Goal: Transaction & Acquisition: Purchase product/service

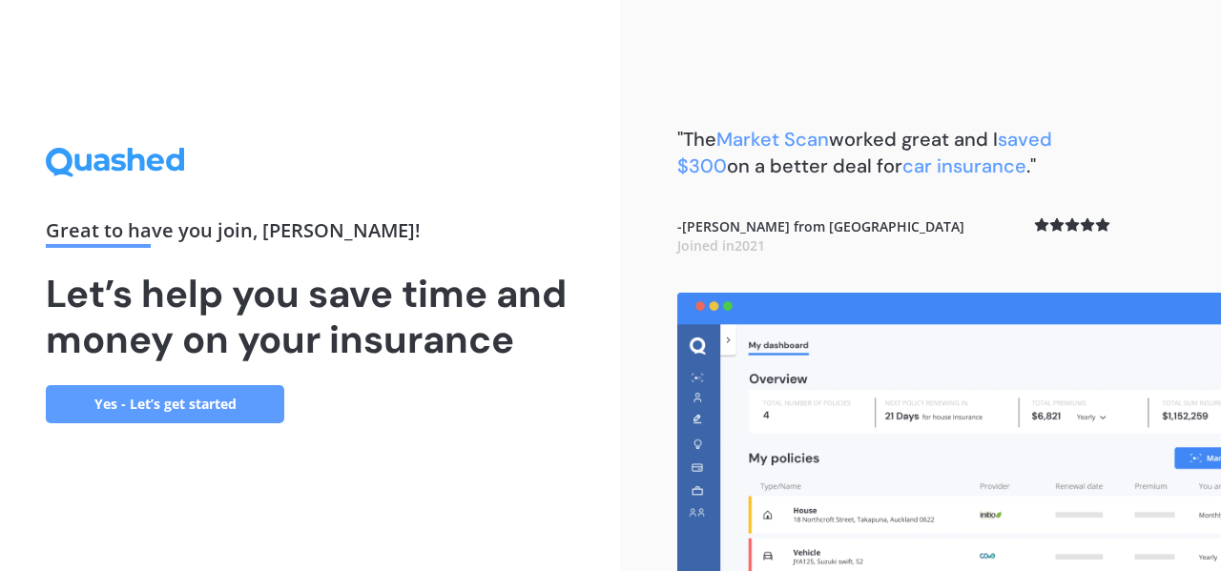
click at [218, 403] on link "Yes - Let’s get started" at bounding box center [165, 404] width 238 height 38
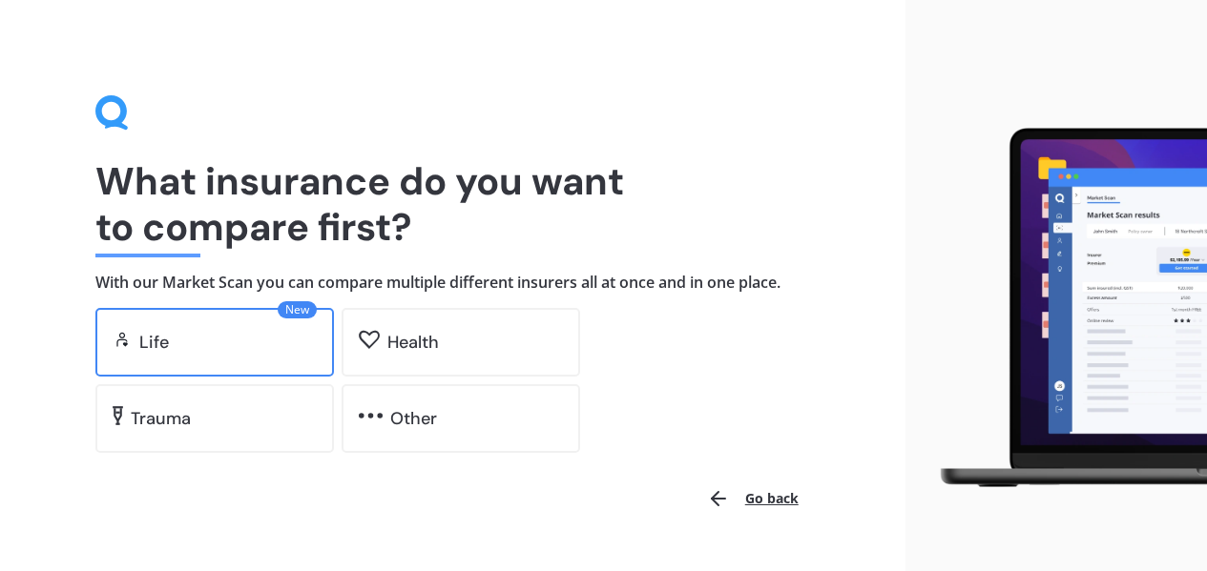
click at [241, 342] on div "Life" at bounding box center [227, 342] width 177 height 19
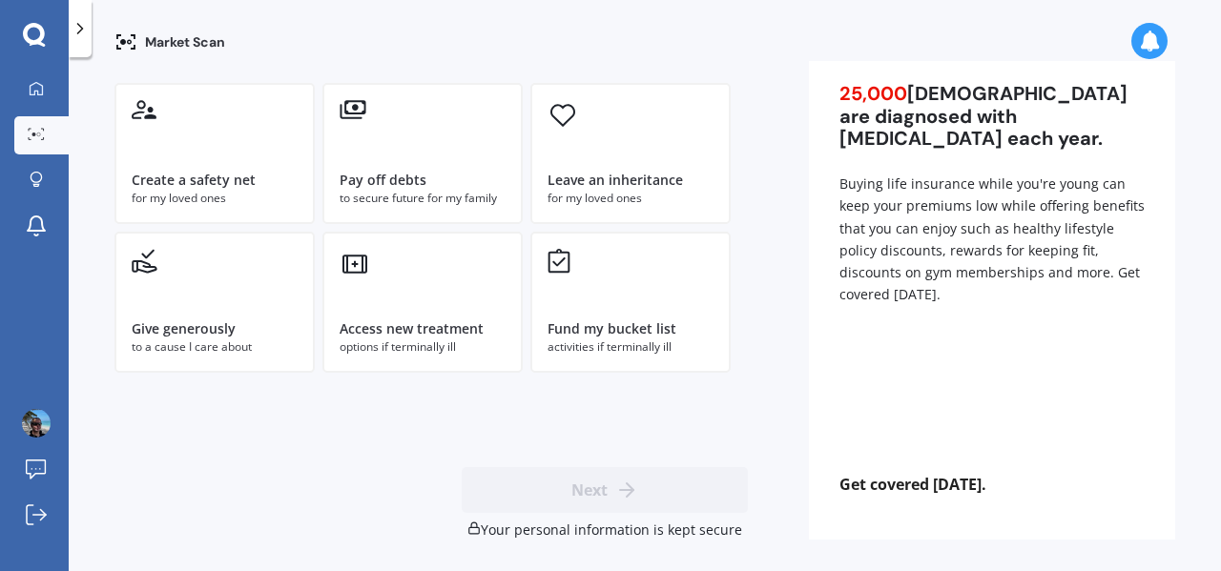
scroll to position [176, 0]
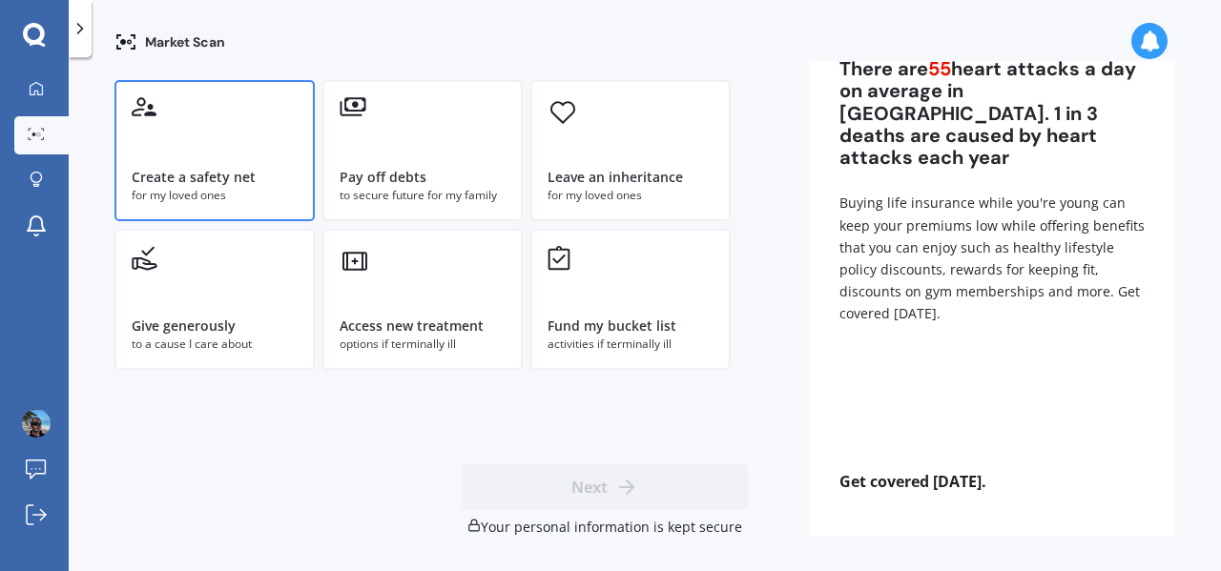
click at [261, 159] on div "Create a safety net for my loved ones" at bounding box center [214, 150] width 200 height 141
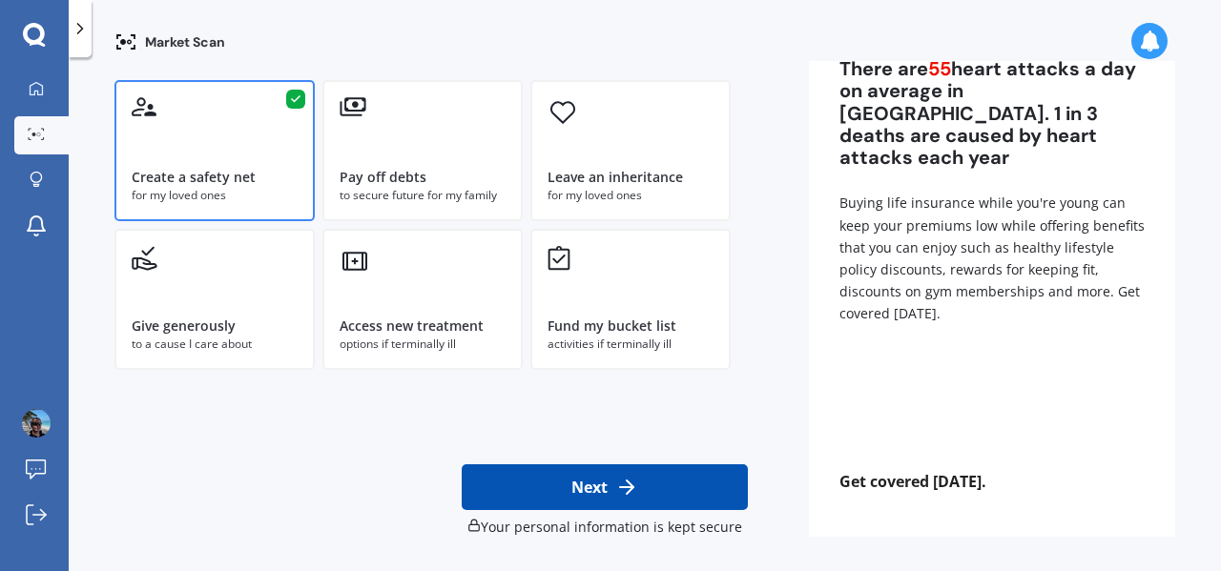
click at [593, 466] on button "Next" at bounding box center [605, 488] width 286 height 46
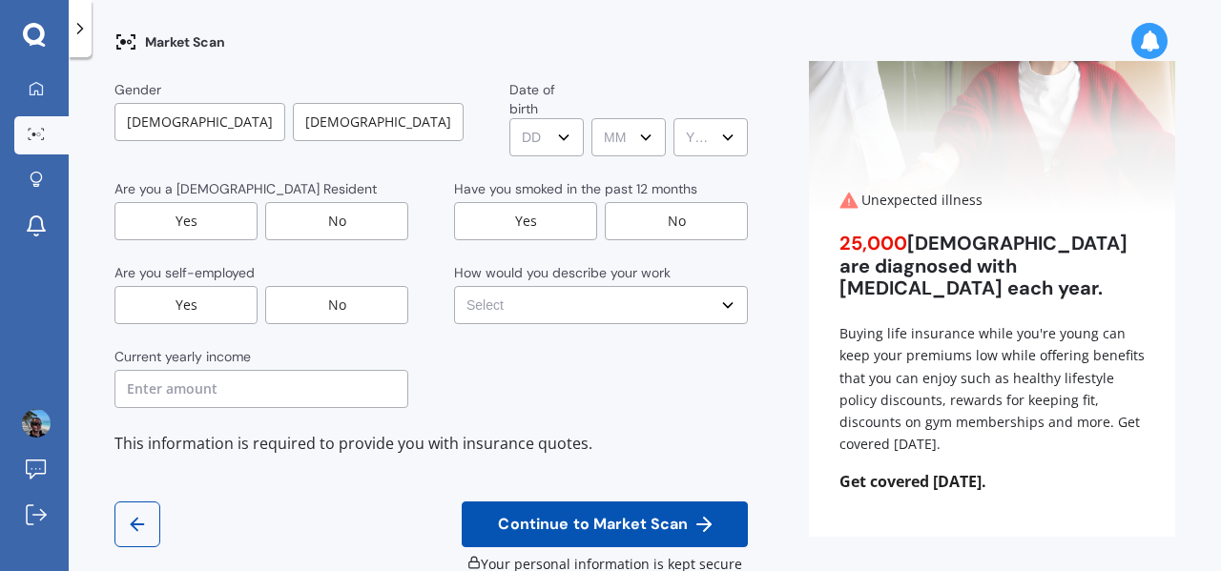
scroll to position [0, 0]
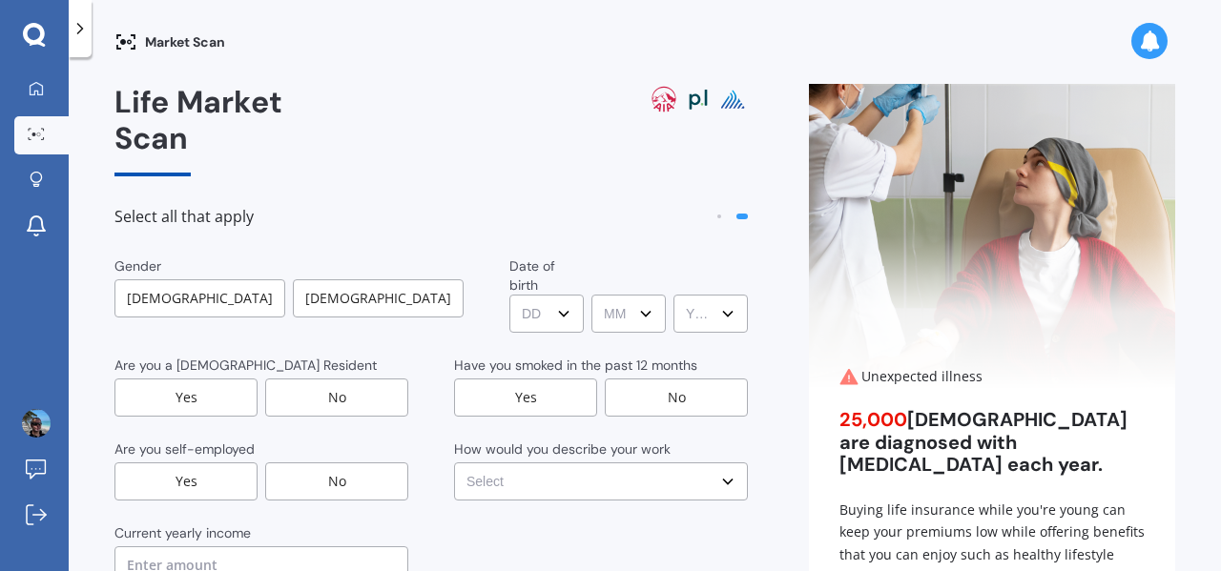
click at [215, 280] on div "[DEMOGRAPHIC_DATA]" at bounding box center [199, 299] width 171 height 38
click at [511, 295] on select "DD DD 01 02 03 04 05 06 07 08 09 10 11 12 13 14 15 16 17 18 19 20 21 22 23 24 2…" at bounding box center [547, 314] width 73 height 38
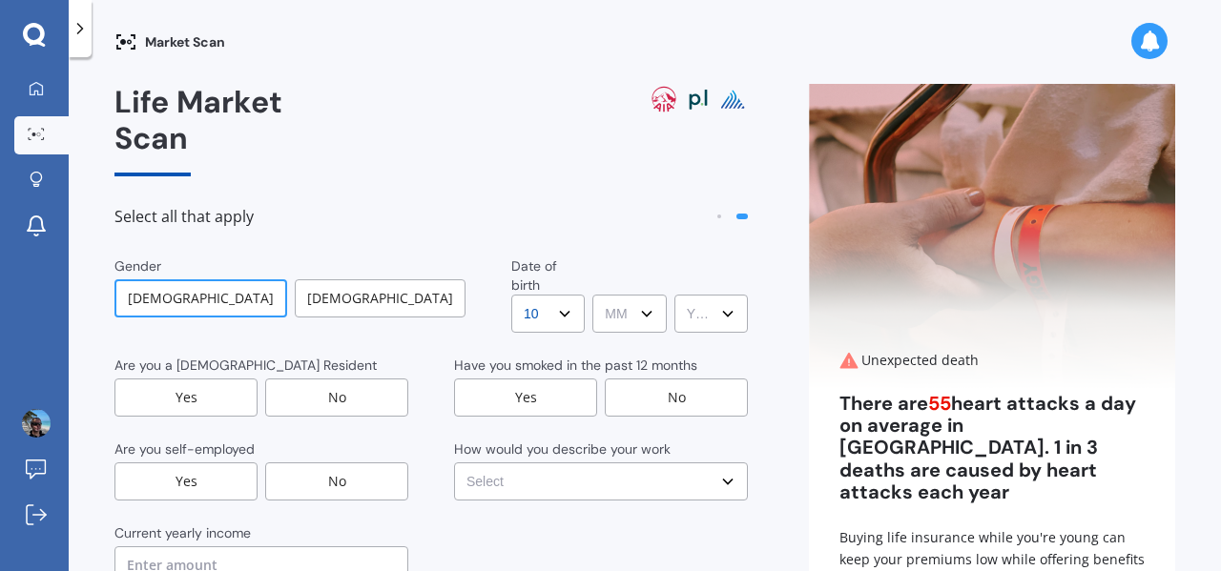
click at [511, 295] on select "DD DD 01 02 03 04 05 06 07 08 09 10 11 12 13 14 15 16 17 18 19 20 21 22 23 24 2…" at bounding box center [547, 314] width 73 height 38
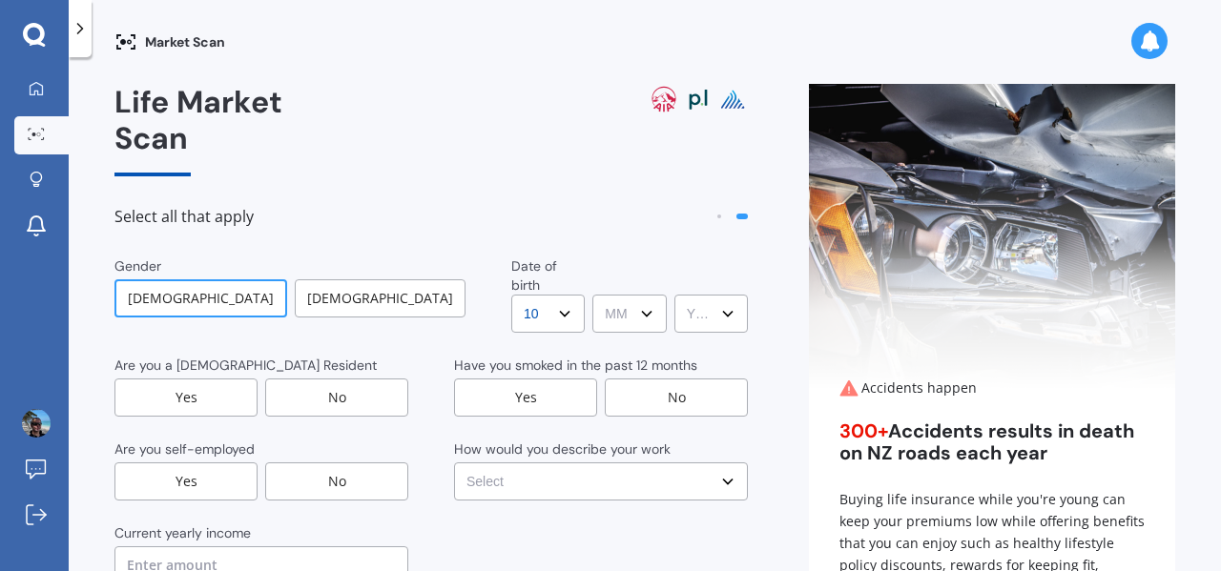
select select "23"
click at [511, 295] on select "DD DD 01 02 03 04 05 06 07 08 09 10 11 12 13 14 15 16 17 18 19 20 21 22 23 24 2…" at bounding box center [547, 314] width 73 height 38
click at [592, 295] on select "MM MM 01 02 03 04 05 06 07 08 09 10 11 12" at bounding box center [628, 314] width 73 height 38
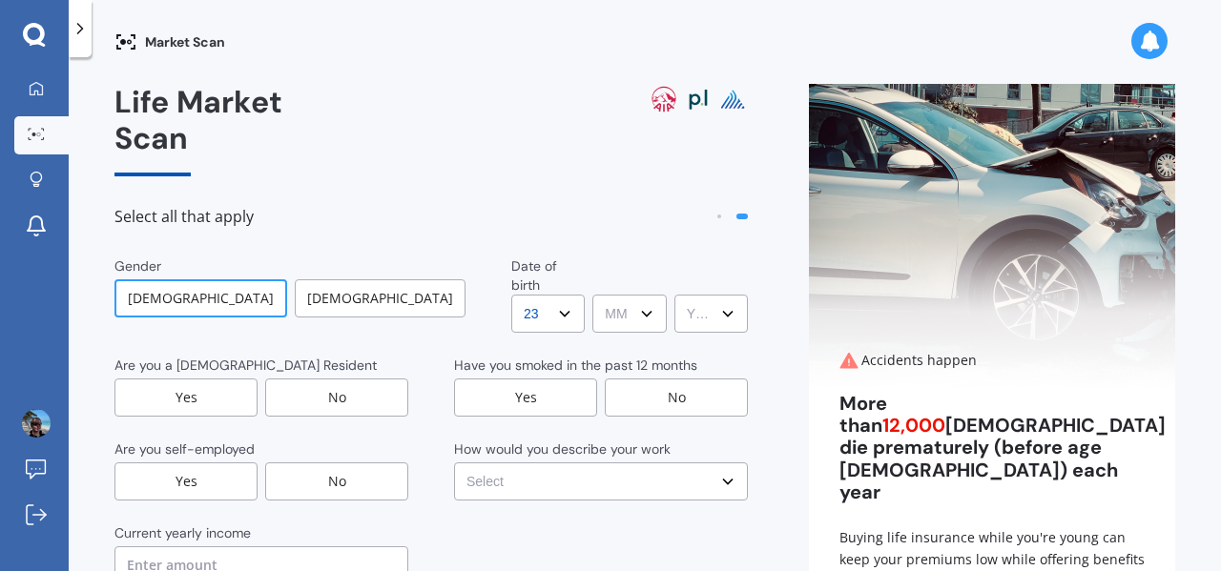
select select "10"
click at [592, 295] on select "MM MM 01 02 03 04 05 06 07 08 09 10 11 12" at bounding box center [628, 314] width 73 height 38
click at [676, 295] on select "YYYY YYYY 2009 2008 2007 2006 2005 2004 2003 2002 2001 2000 1999 1998 1997 1996…" at bounding box center [710, 314] width 73 height 38
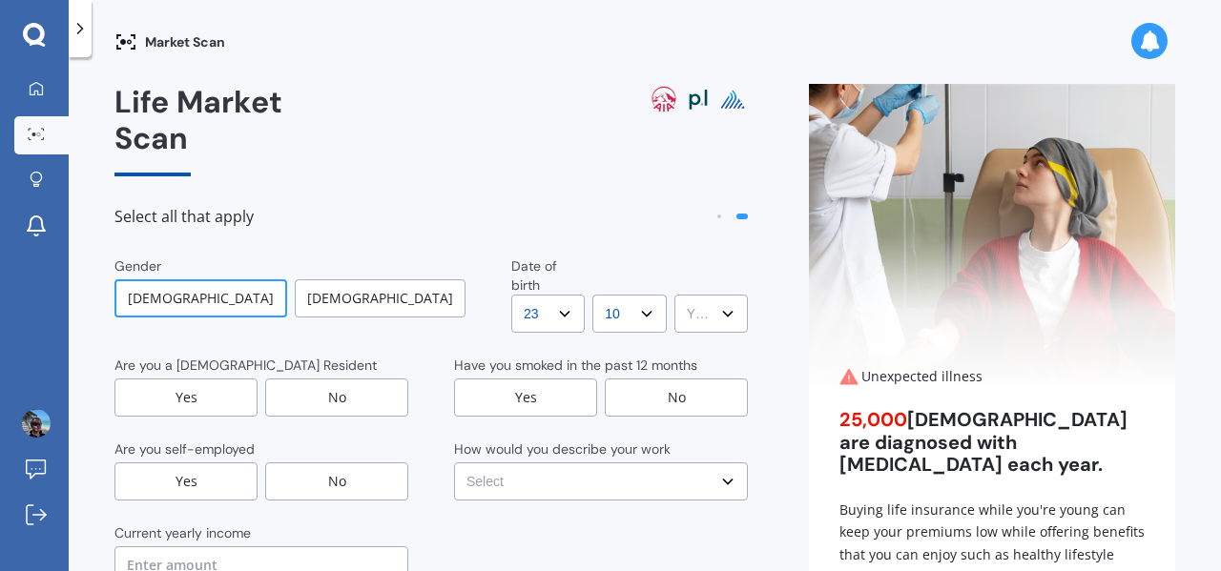
select select "1972"
click at [674, 295] on select "YYYY YYYY 2009 2008 2007 2006 2005 2004 2003 2002 2001 2000 1999 1998 1997 1996…" at bounding box center [710, 314] width 73 height 38
click at [180, 379] on div "Yes" at bounding box center [185, 398] width 143 height 38
click at [670, 379] on div "No" at bounding box center [676, 398] width 143 height 38
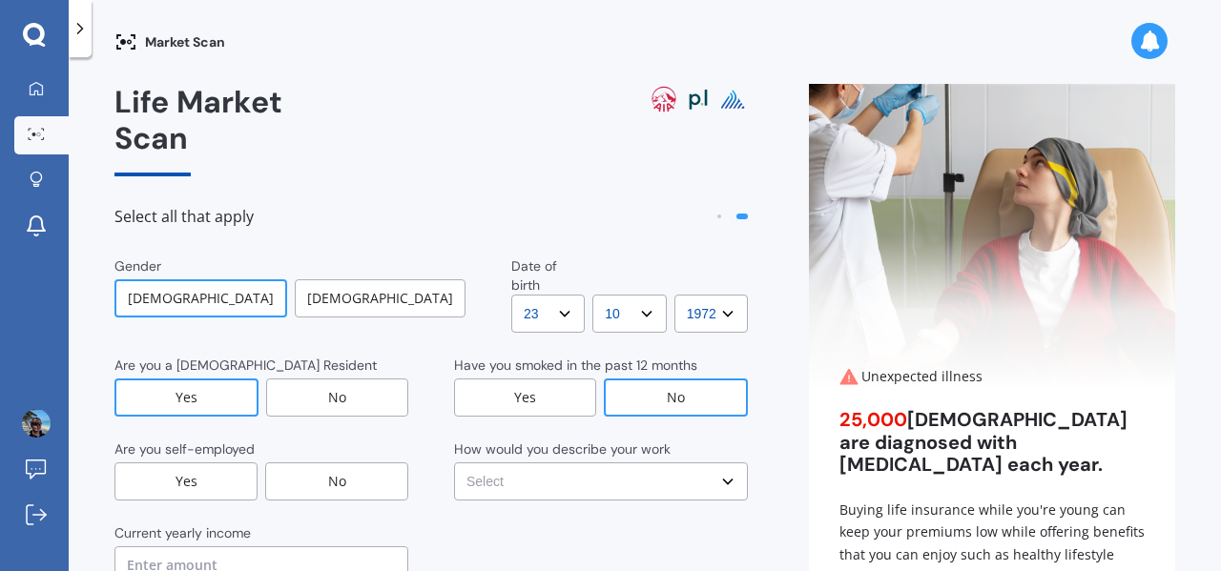
click at [335, 463] on div "No" at bounding box center [336, 482] width 143 height 38
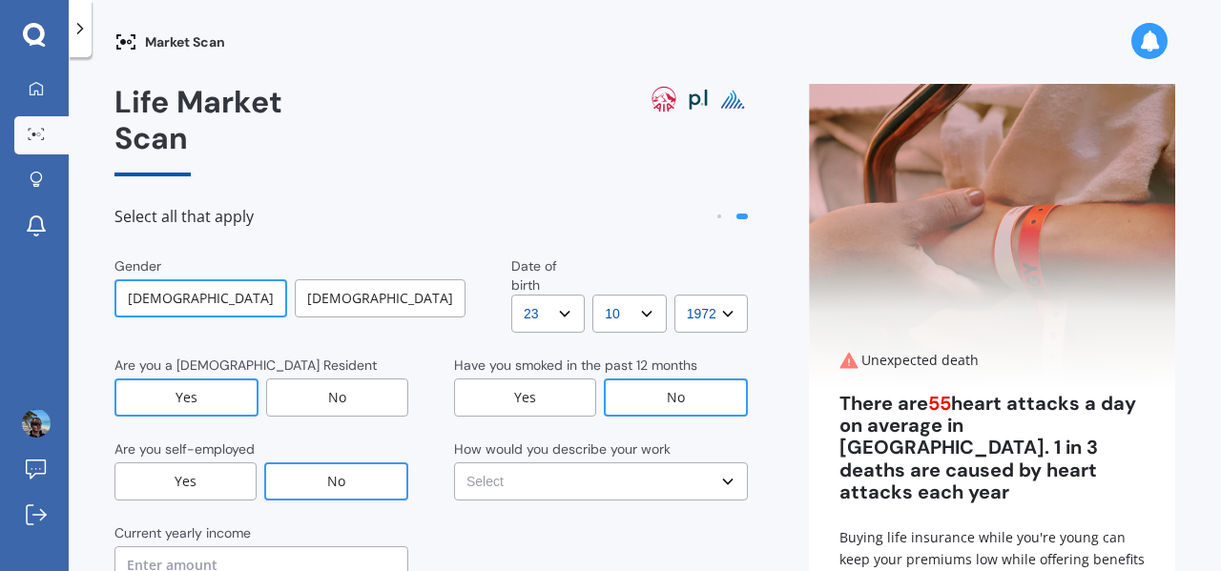
click at [615, 463] on select "Select No manual work e.g. lawyer, consultant, engineer Light manual work [PERS…" at bounding box center [601, 482] width 294 height 38
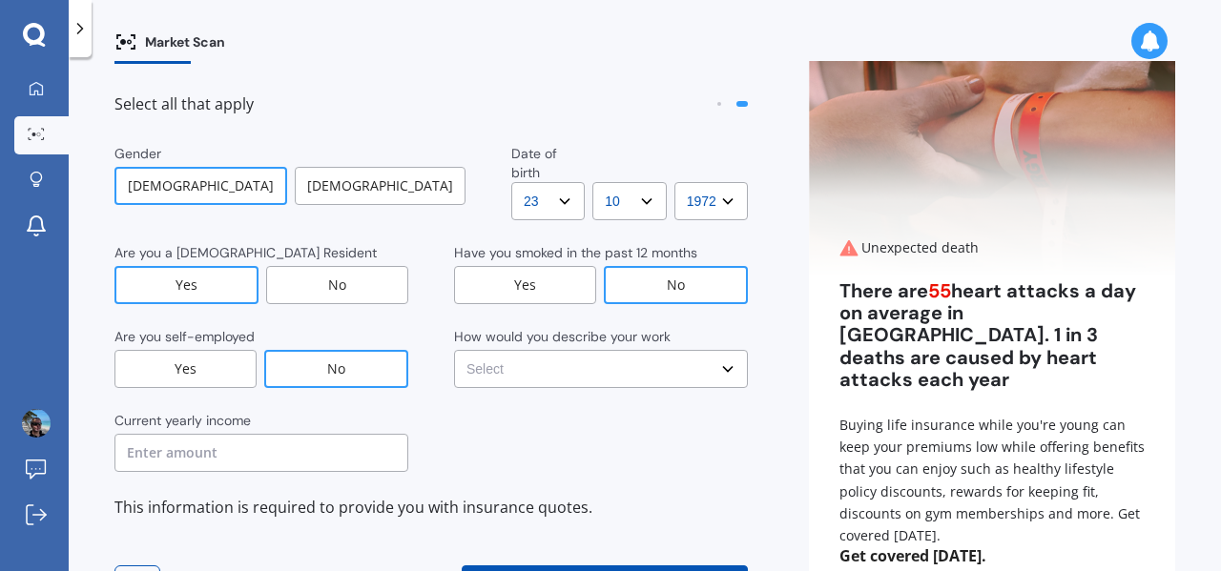
scroll to position [176, 0]
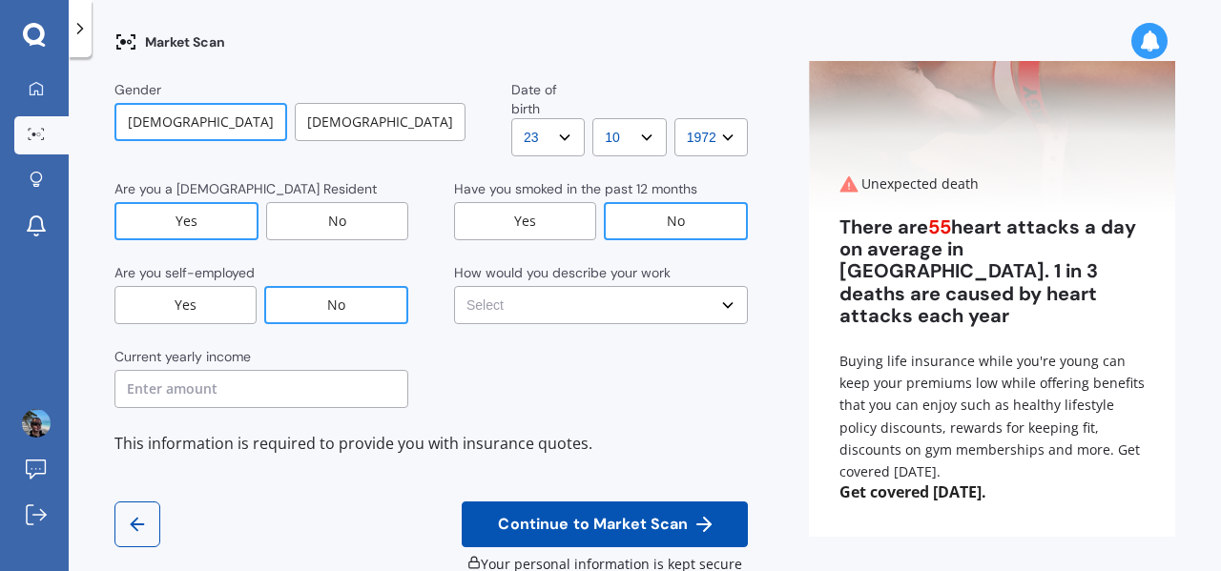
click at [580, 286] on select "Select No manual work e.g. lawyer, consultant, engineer Light manual work [PERS…" at bounding box center [601, 305] width 294 height 38
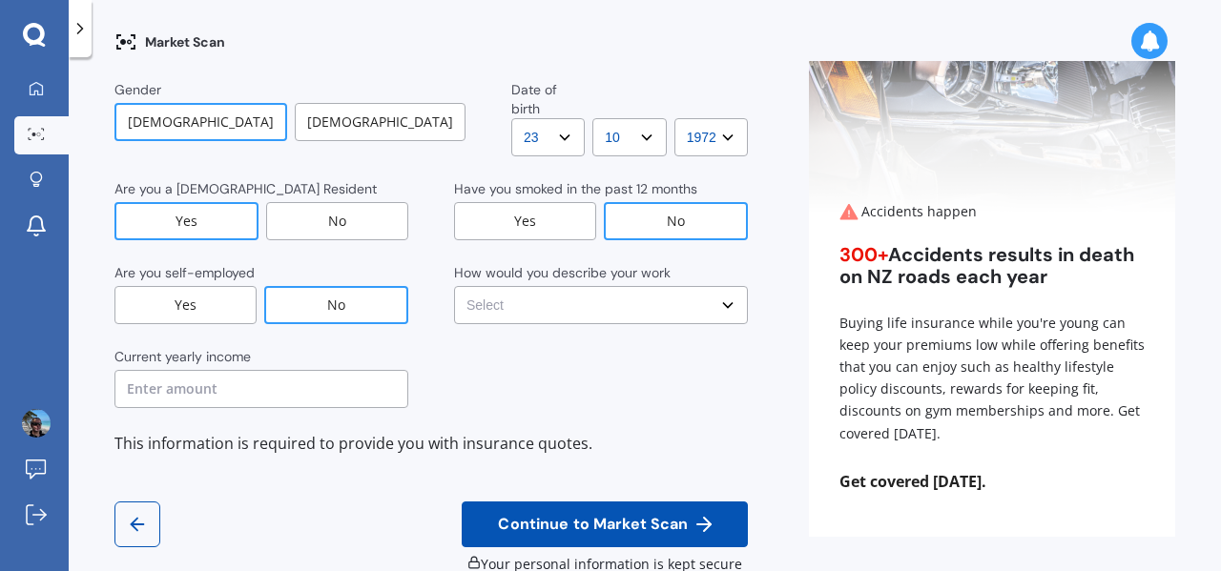
select select "No manual work e.g. lawyer, consultant, engineer"
click at [454, 286] on select "Select No manual work e.g. lawyer, consultant, engineer Light manual work [PERS…" at bounding box center [601, 305] width 294 height 38
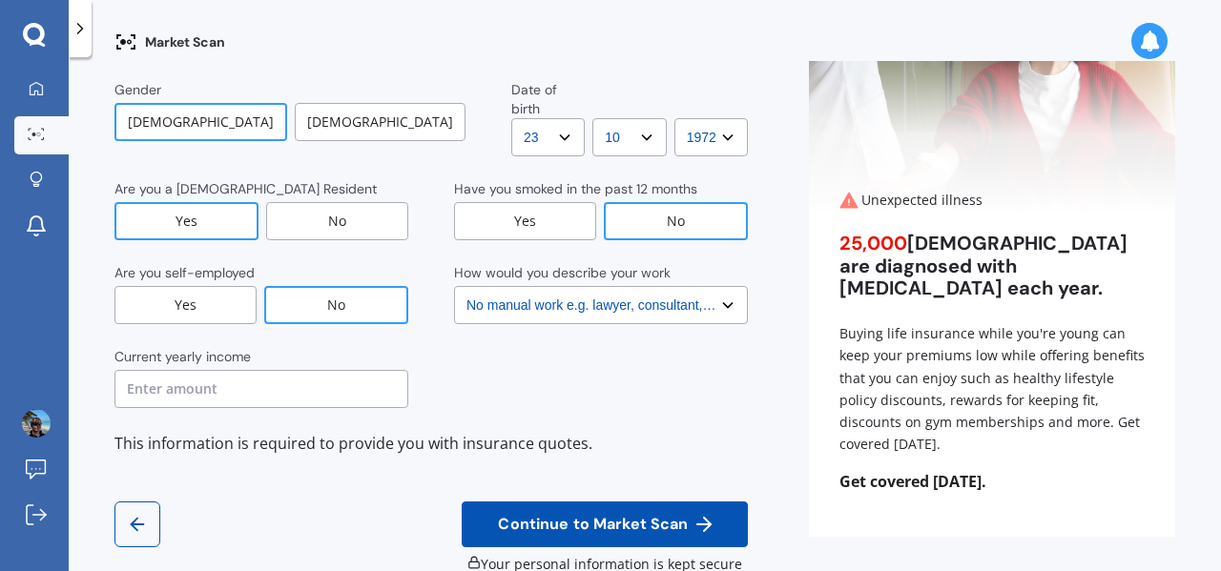
click at [246, 370] on input "text" at bounding box center [261, 389] width 294 height 38
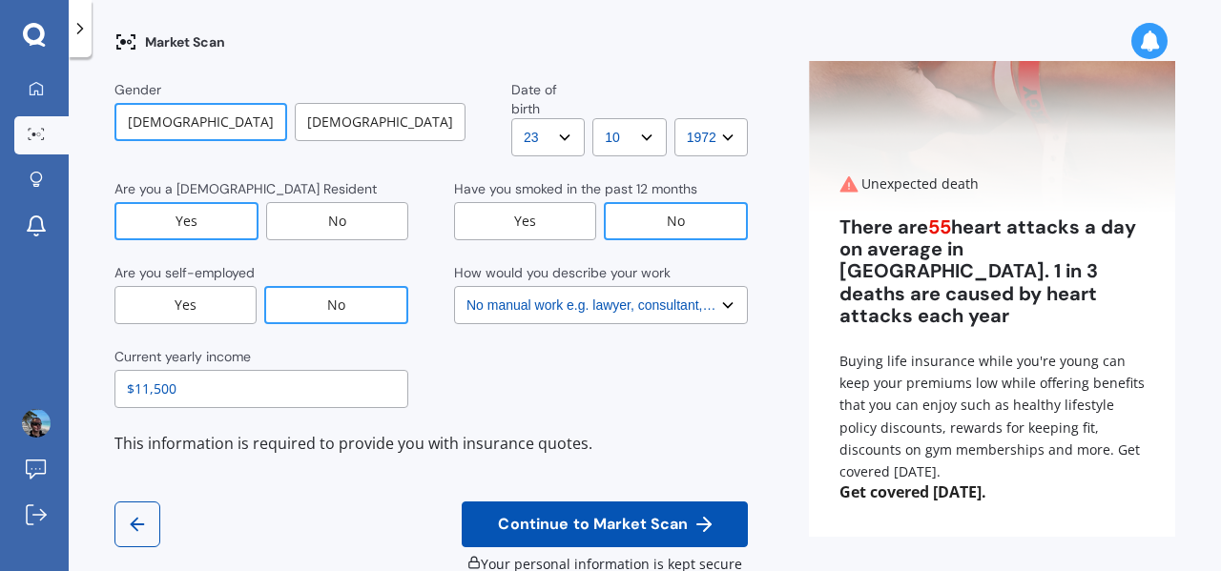
type input "$115,000"
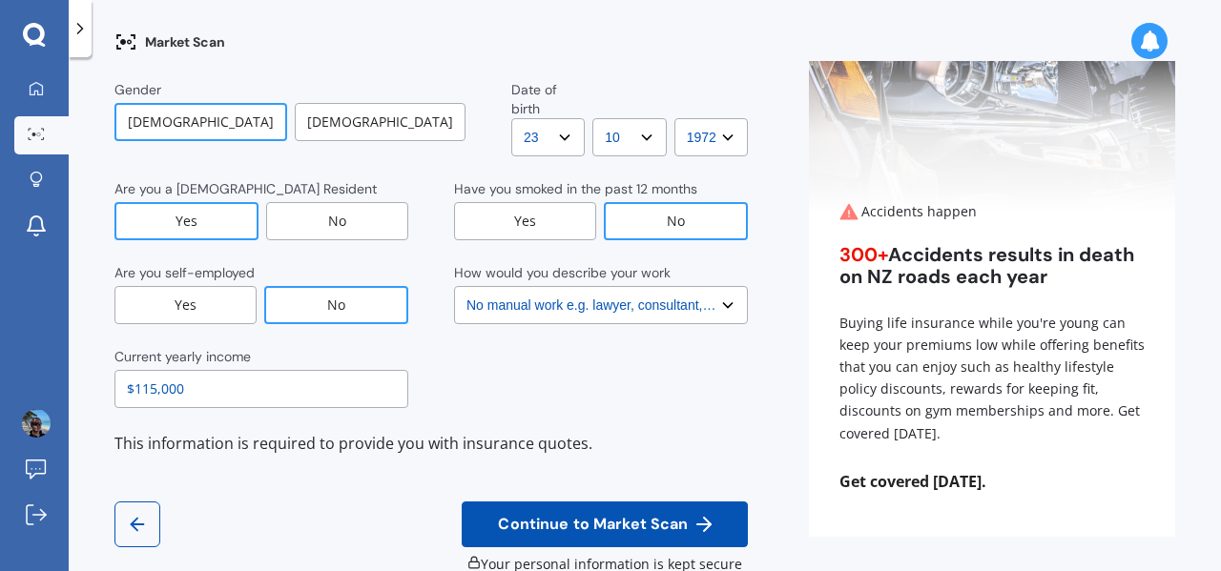
click at [562, 516] on span "Continue to Market Scan" at bounding box center [592, 525] width 197 height 18
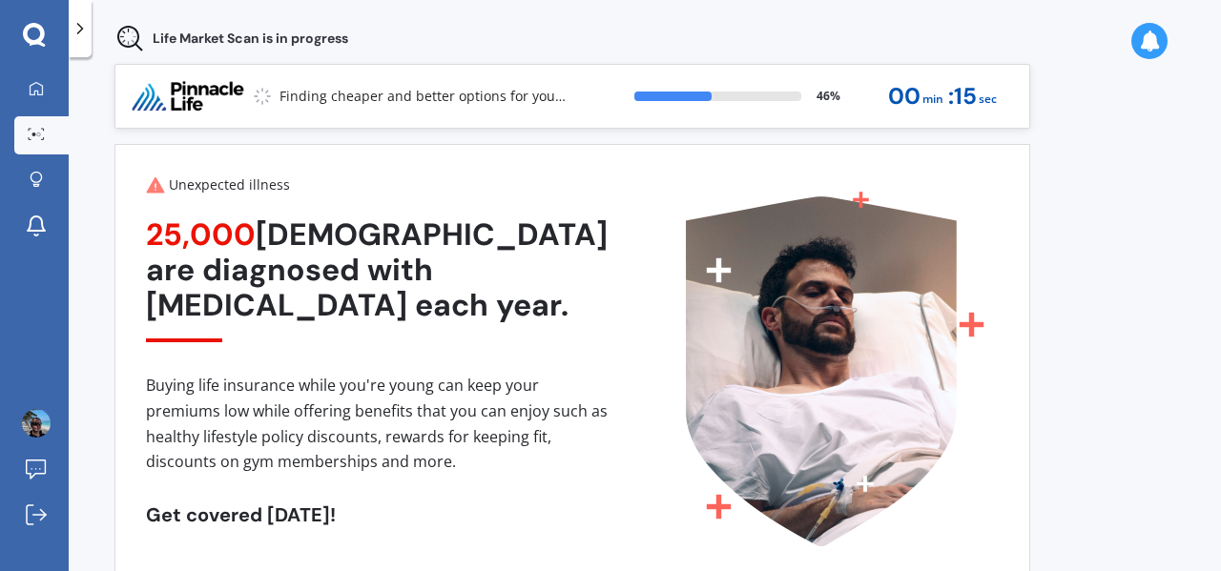
scroll to position [22, 0]
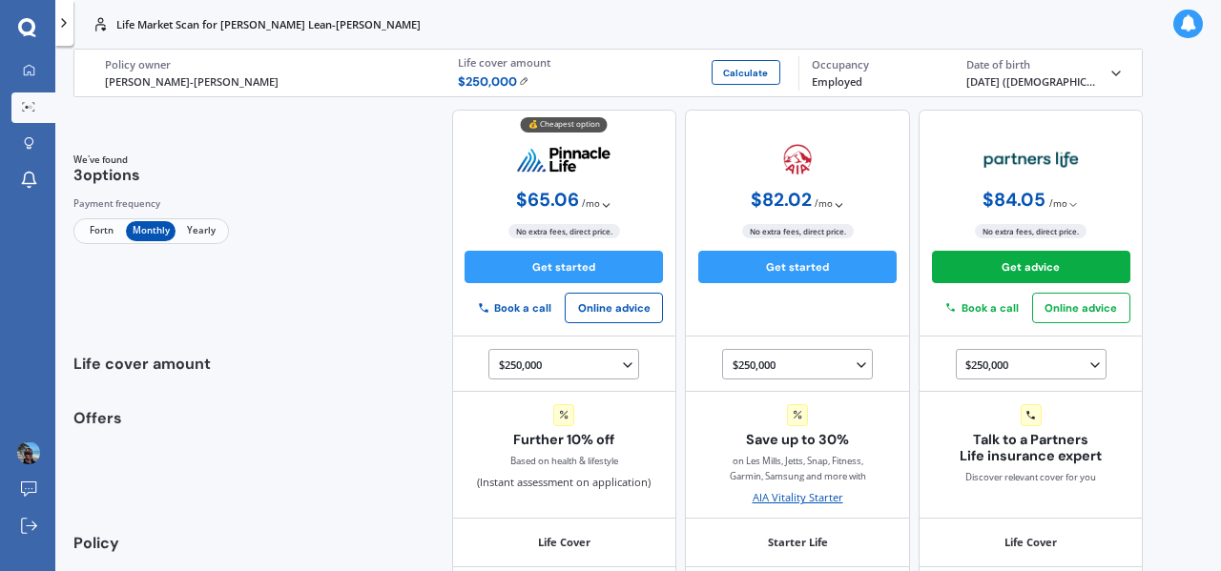
click at [519, 77] on img at bounding box center [524, 81] width 10 height 10
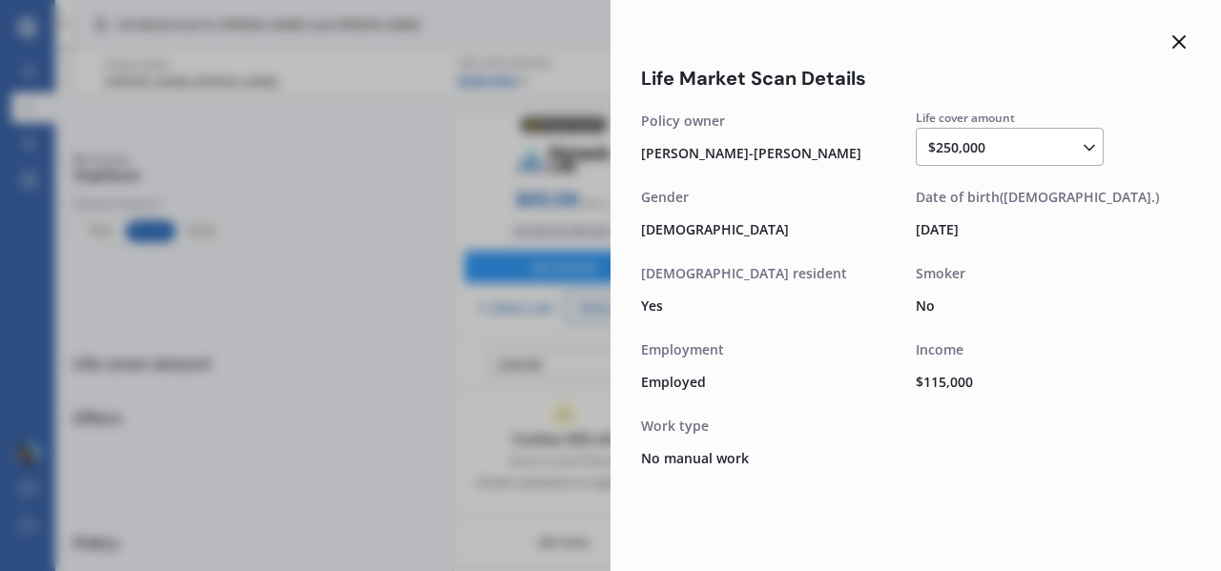
click at [1026, 146] on div "$250,000 $100,000 $150,000 $200,000 $250,000 $300,000 $350,000 $400,000 $500,00…" at bounding box center [1013, 147] width 171 height 23
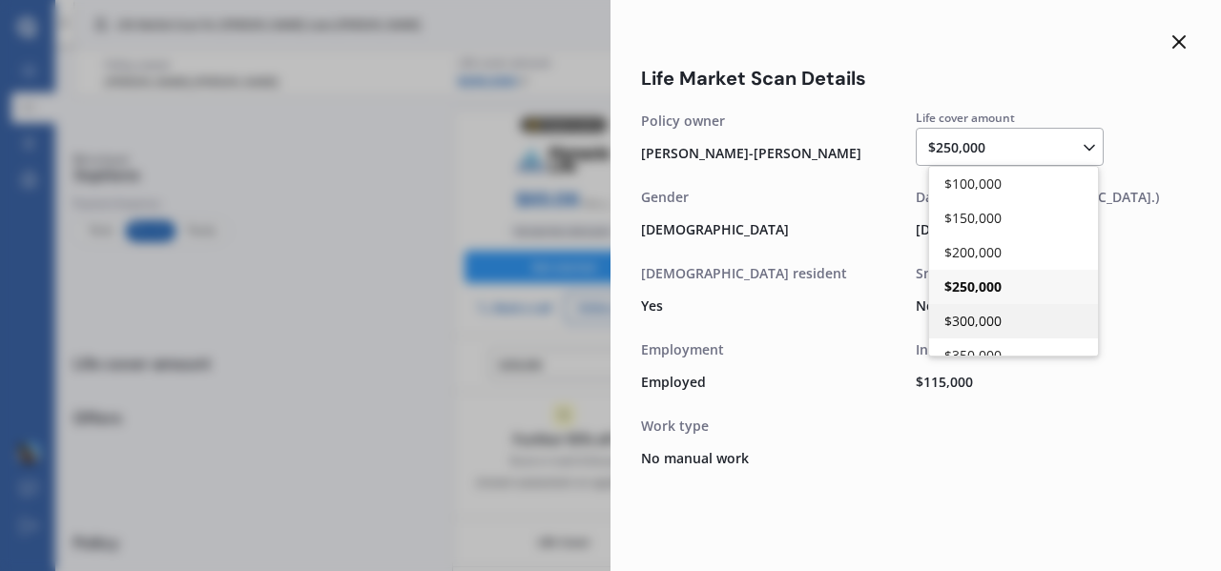
click at [988, 310] on div "$300,000" at bounding box center [1013, 321] width 169 height 34
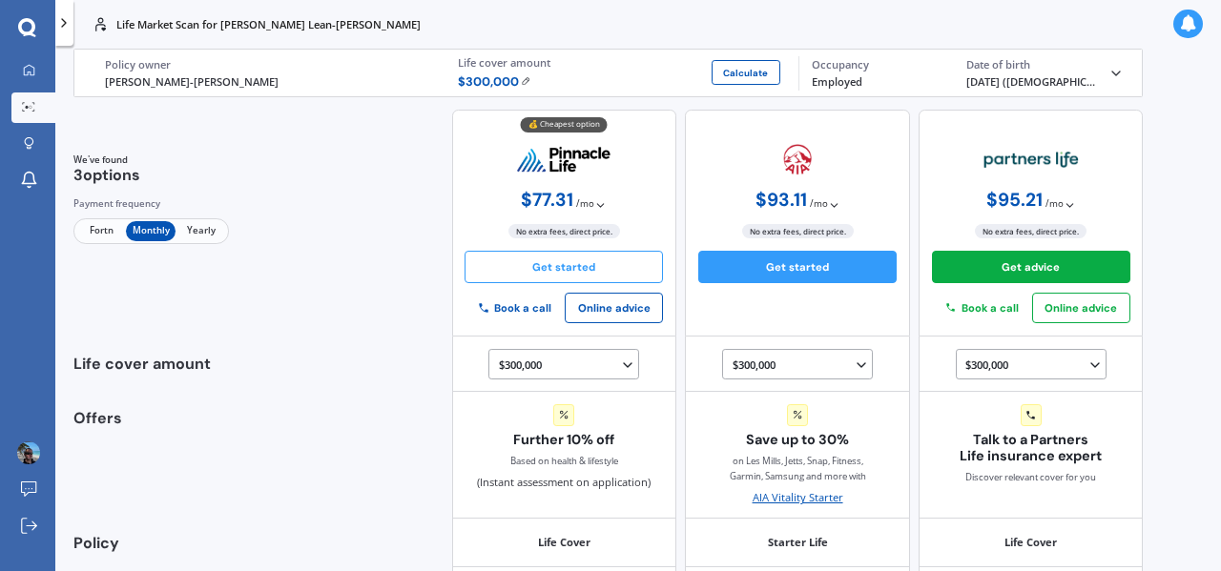
click at [572, 267] on button "Get started" at bounding box center [564, 267] width 198 height 32
